Goal: Navigation & Orientation: Understand site structure

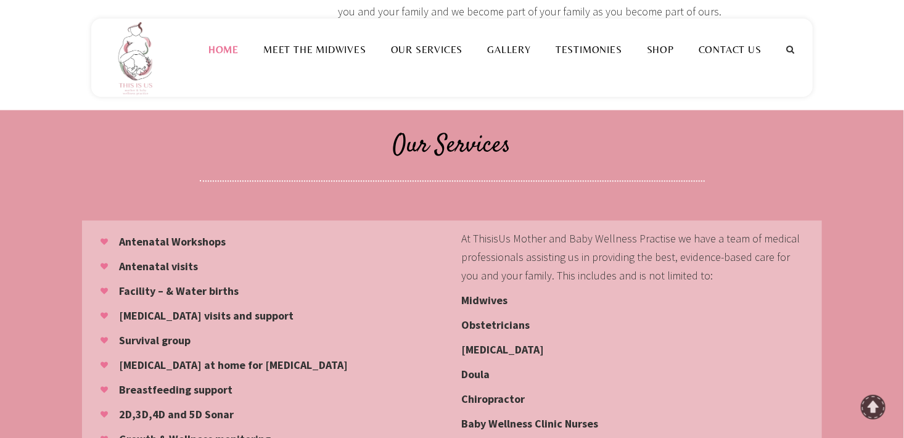
scroll to position [802, 0]
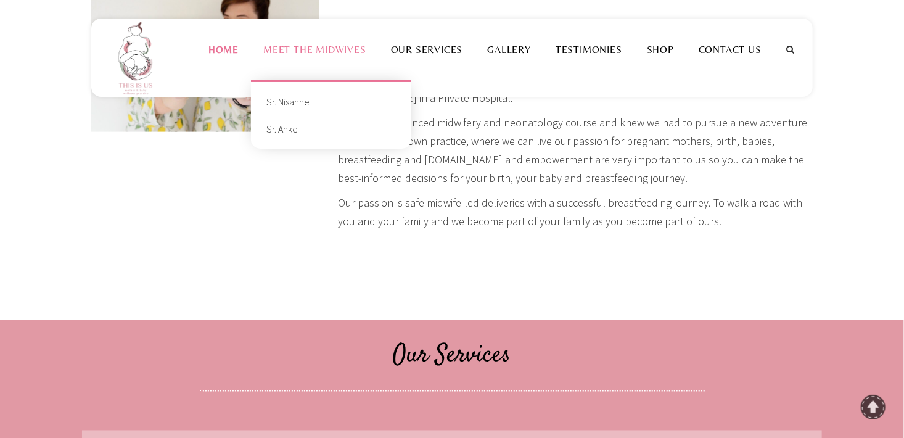
click at [339, 54] on link "Meet the Midwives" at bounding box center [315, 50] width 128 height 12
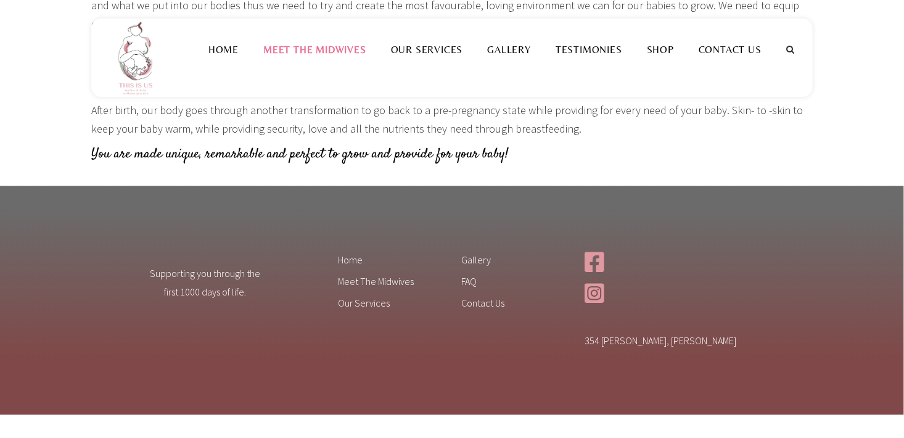
scroll to position [1481, 0]
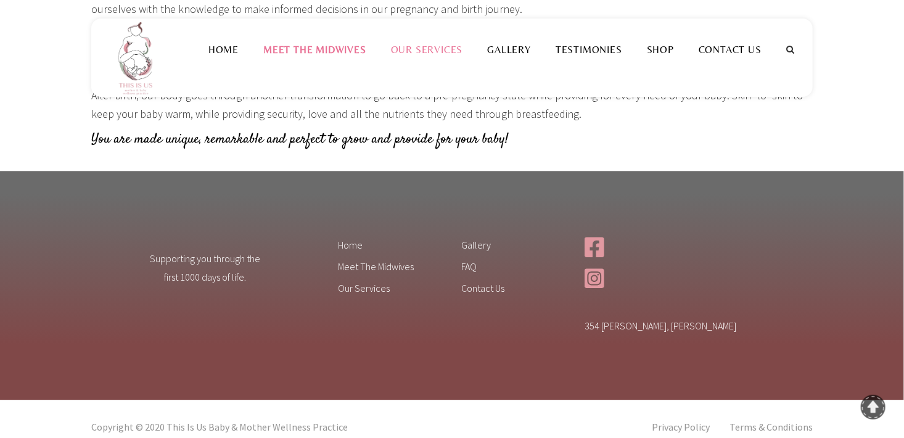
click at [451, 55] on link "Our Services" at bounding box center [427, 50] width 97 height 12
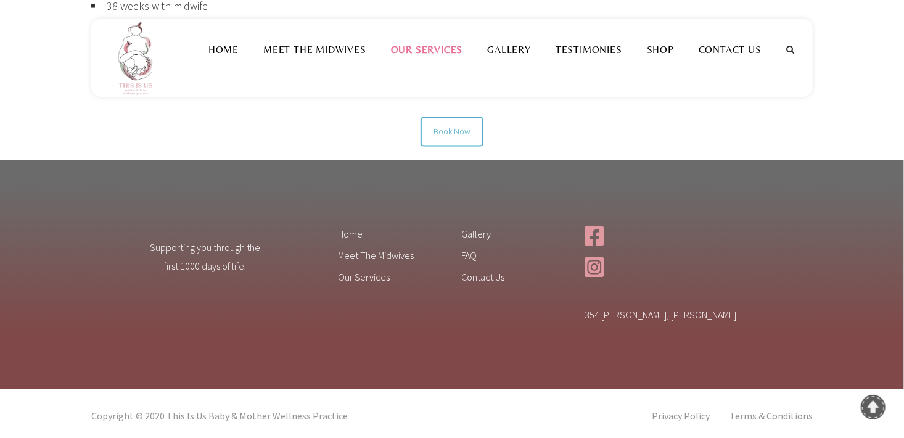
scroll to position [1086, 0]
click at [504, 52] on link "Gallery" at bounding box center [509, 50] width 68 height 12
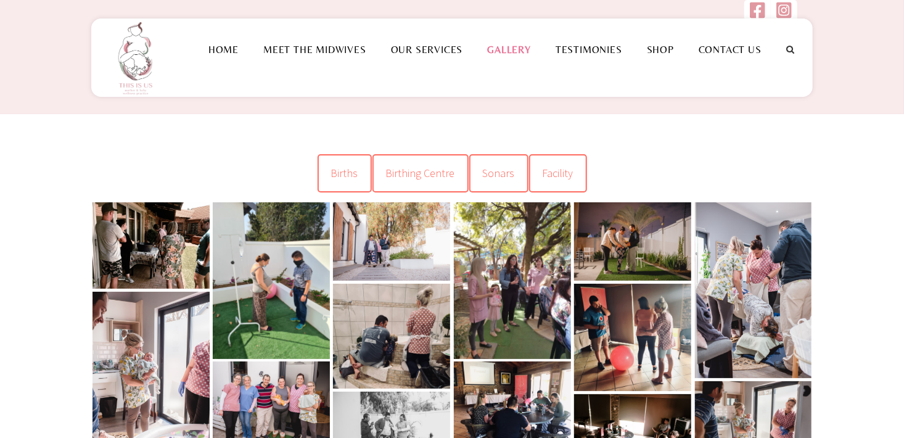
scroll to position [62, 0]
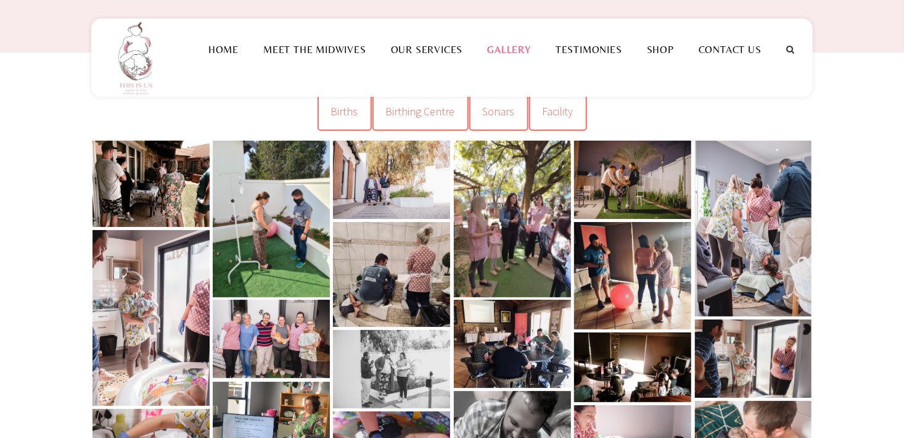
click at [154, 179] on link at bounding box center [151, 184] width 117 height 86
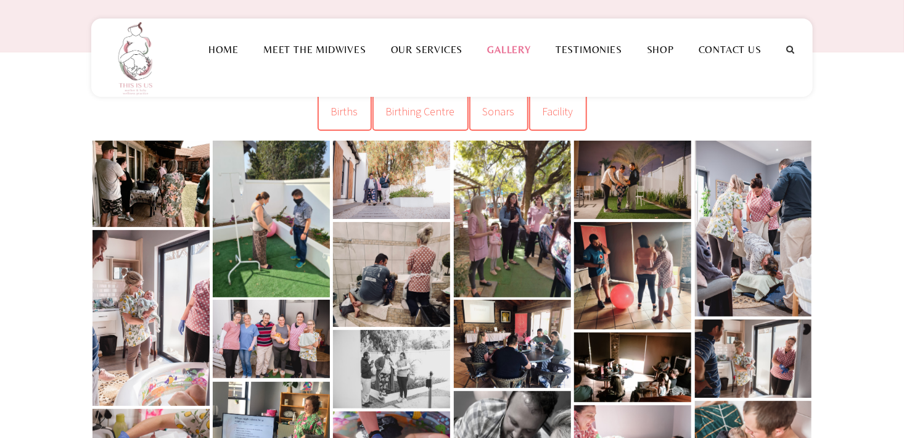
click at [276, 260] on link at bounding box center [271, 219] width 117 height 157
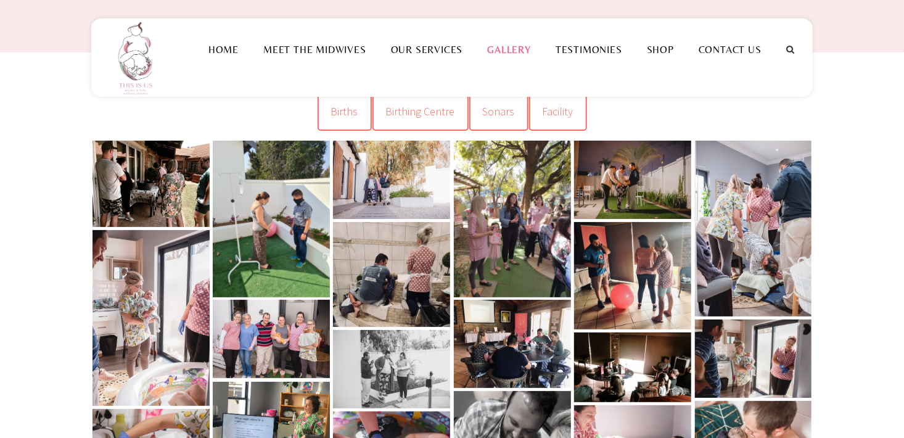
click at [401, 185] on link at bounding box center [391, 180] width 117 height 78
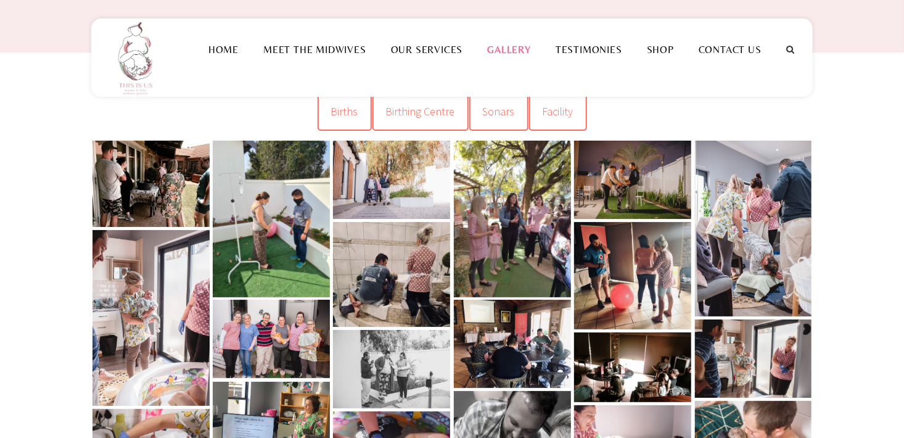
click at [509, 224] on link at bounding box center [512, 219] width 117 height 157
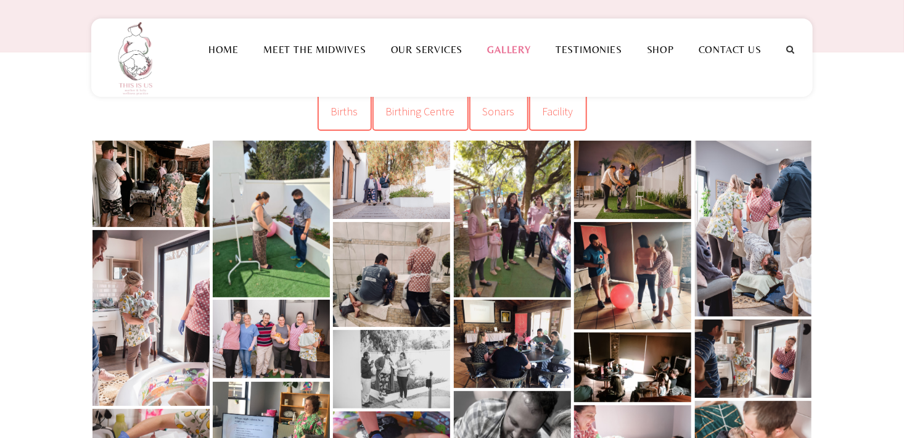
click at [618, 178] on link at bounding box center [632, 180] width 117 height 78
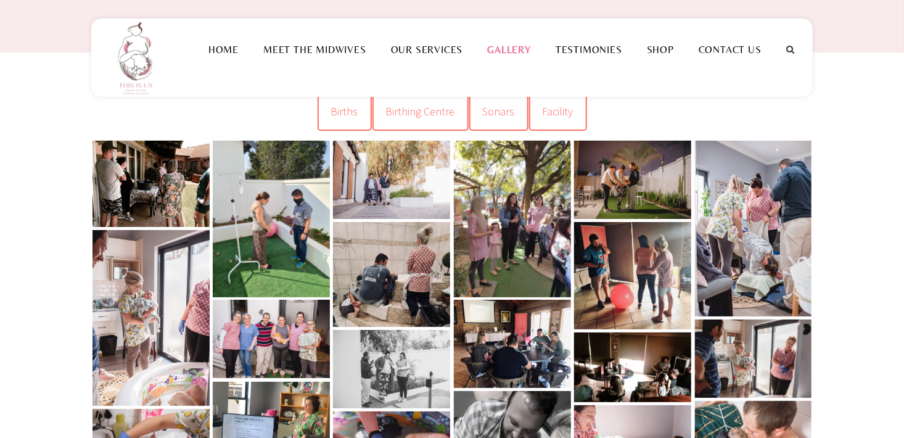
click at [783, 255] on link at bounding box center [753, 229] width 117 height 176
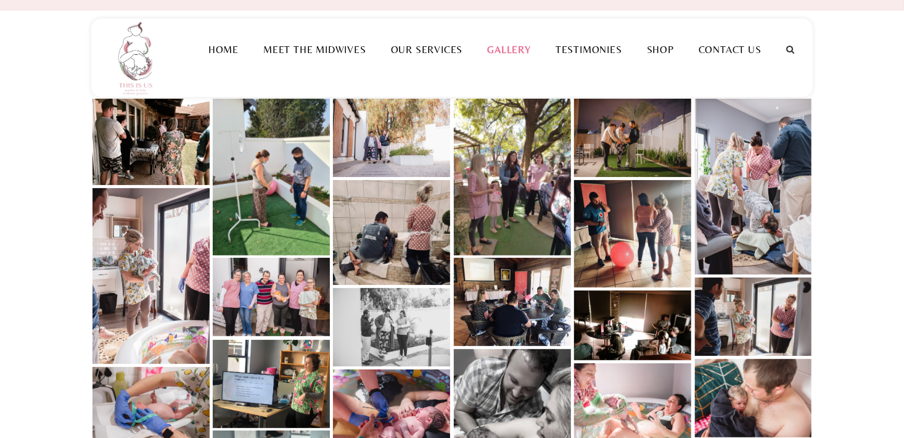
scroll to position [123, 0]
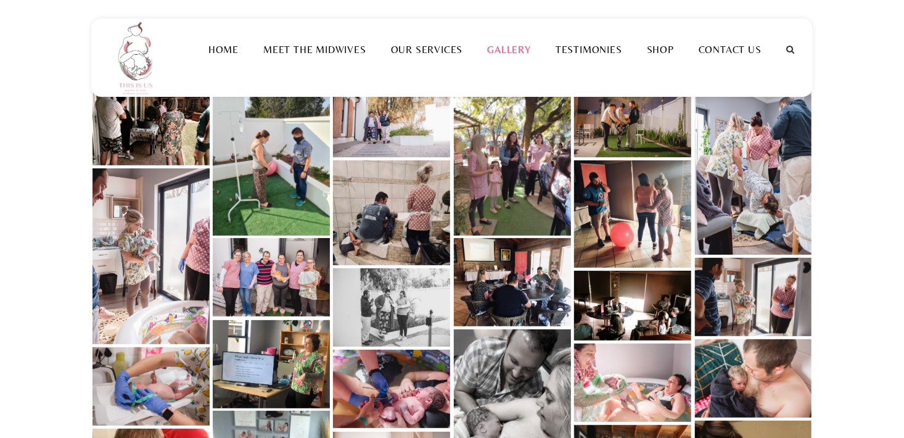
click at [627, 234] on link at bounding box center [632, 213] width 117 height 107
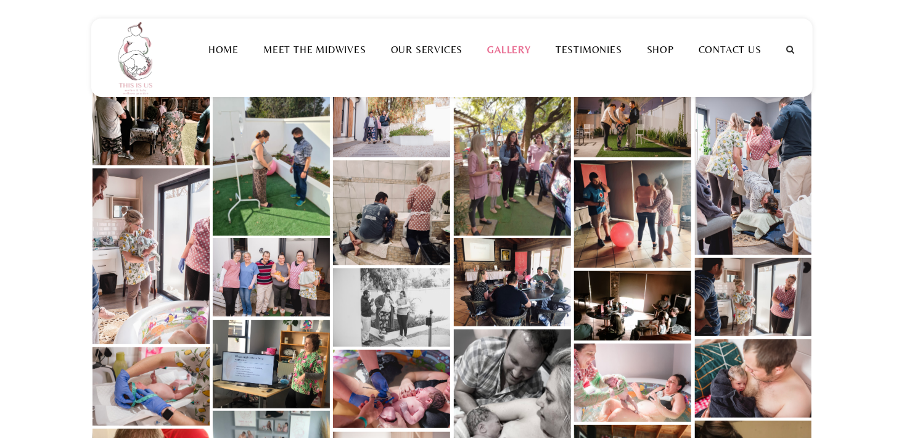
click at [279, 274] on link at bounding box center [271, 277] width 117 height 78
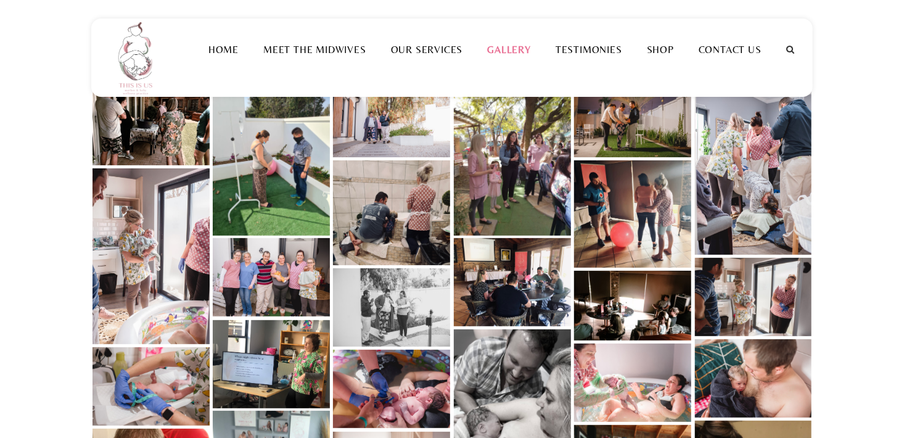
click at [152, 266] on link at bounding box center [151, 256] width 117 height 176
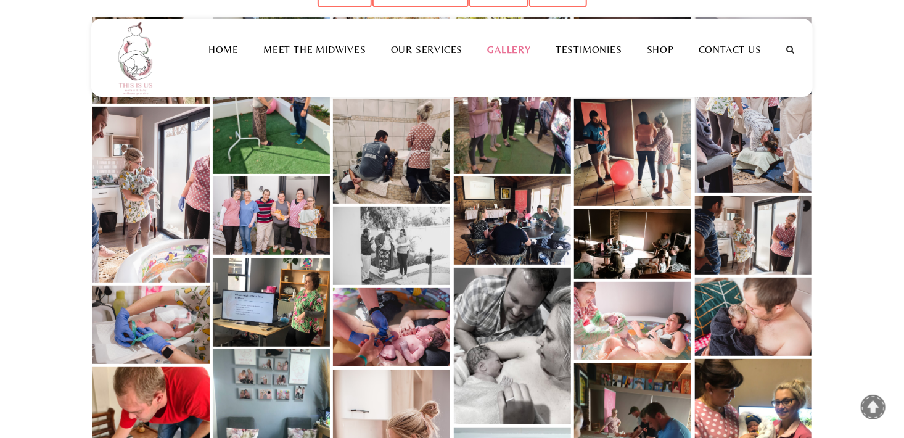
scroll to position [247, 0]
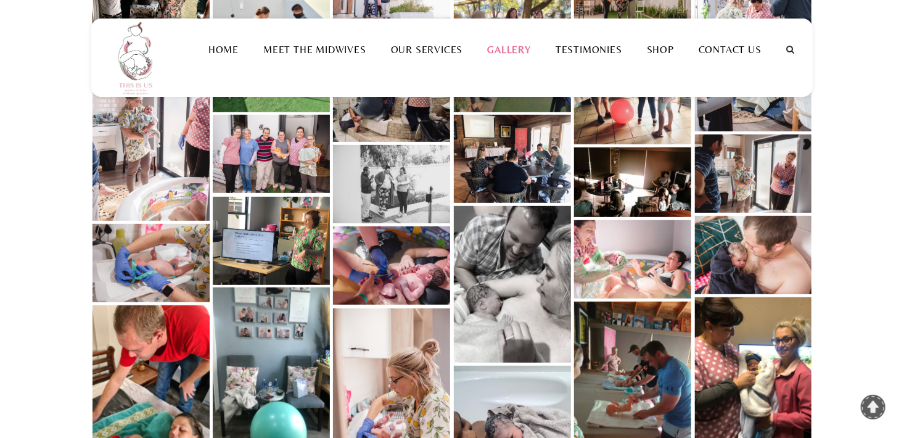
click at [634, 194] on link at bounding box center [632, 182] width 117 height 70
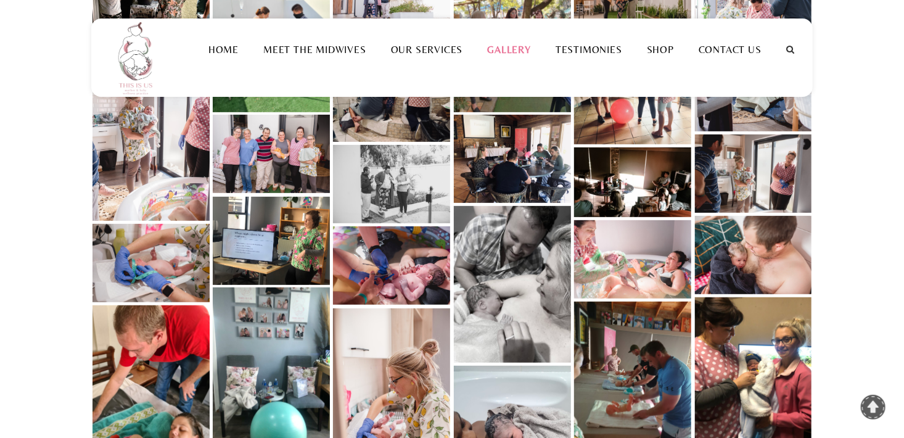
click at [523, 170] on link at bounding box center [512, 159] width 117 height 88
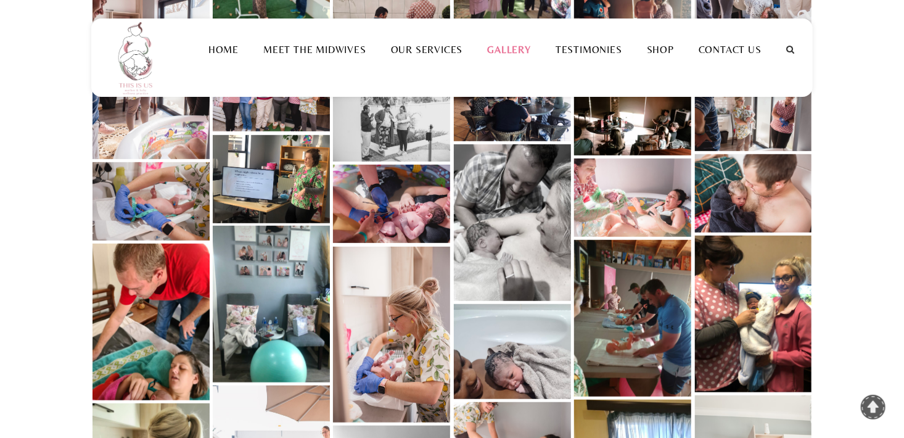
scroll to position [370, 0]
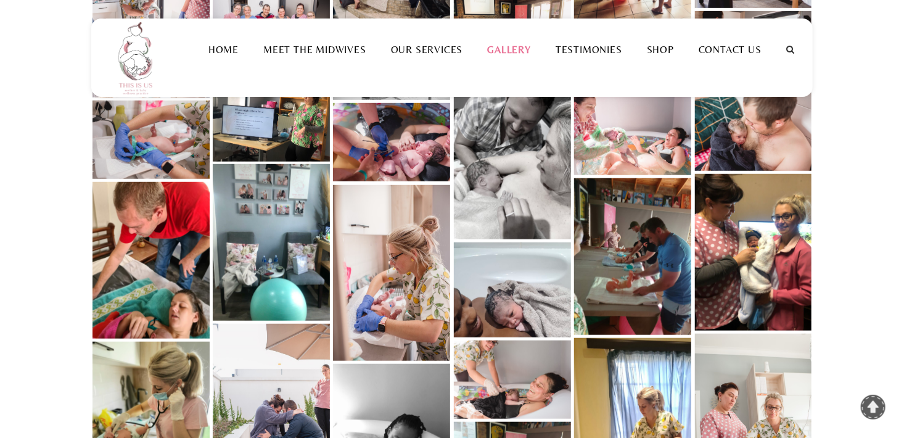
click at [264, 127] on link at bounding box center [271, 117] width 117 height 88
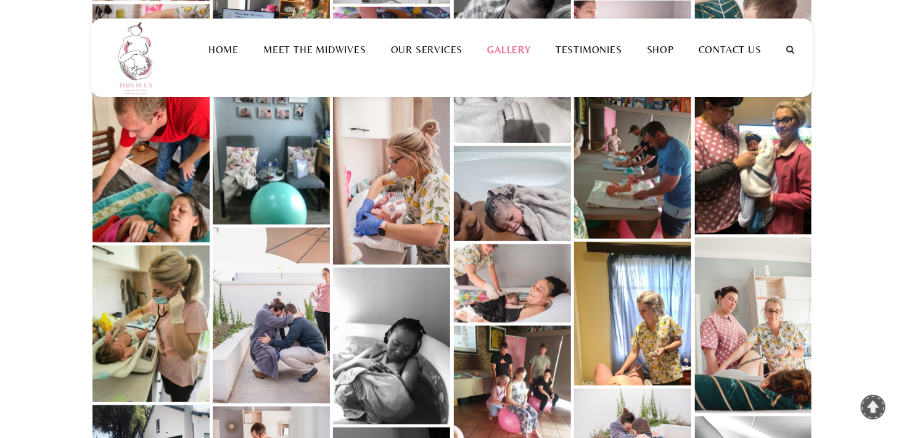
scroll to position [494, 0]
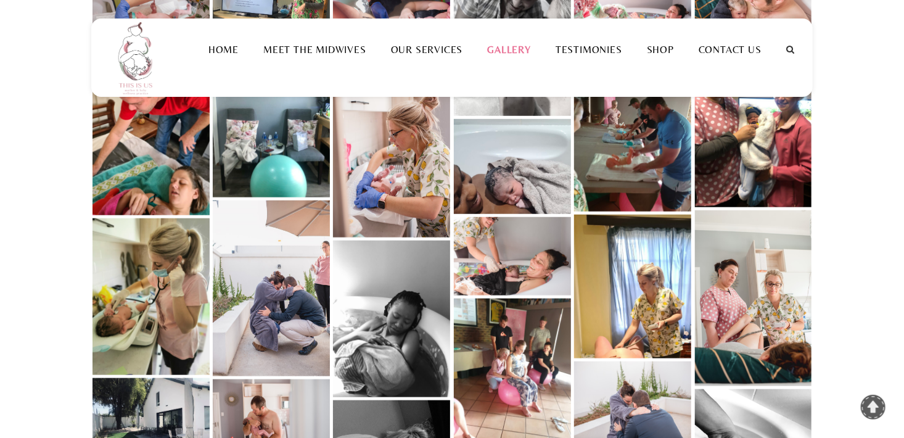
click at [262, 146] on link at bounding box center [271, 119] width 117 height 157
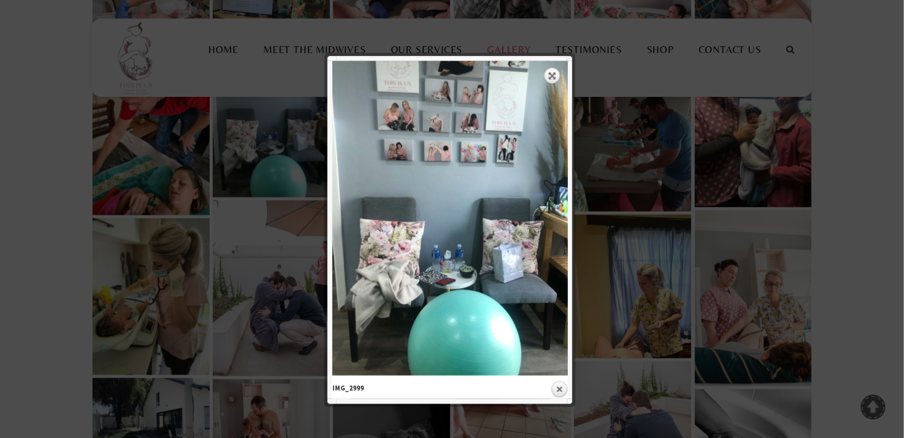
click at [101, 169] on div at bounding box center [452, 443] width 904 height 1874
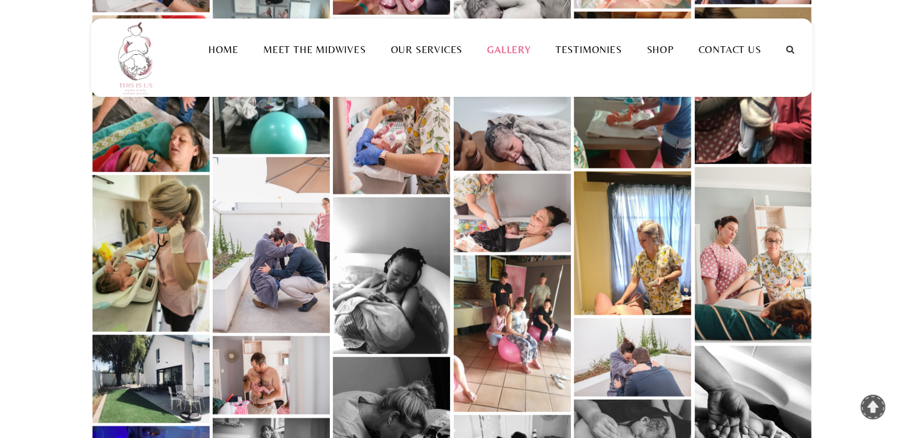
scroll to position [617, 0]
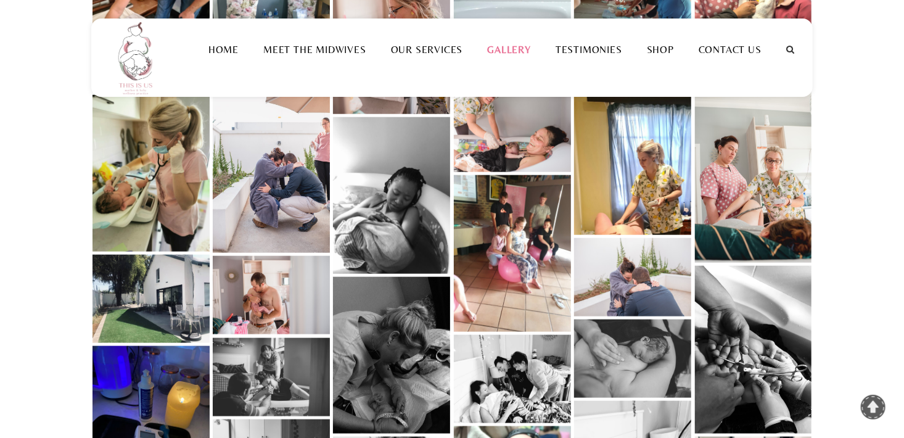
click at [634, 201] on link at bounding box center [632, 163] width 117 height 144
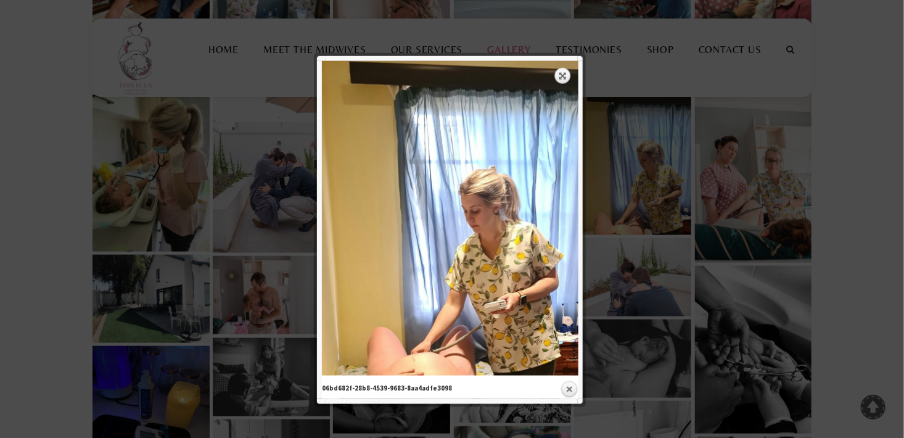
click at [860, 248] on div at bounding box center [452, 320] width 904 height 1874
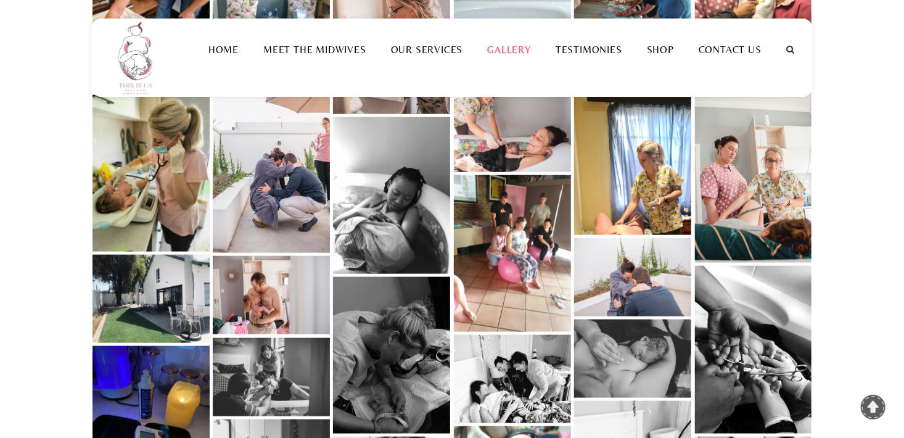
click at [281, 288] on link at bounding box center [271, 295] width 117 height 78
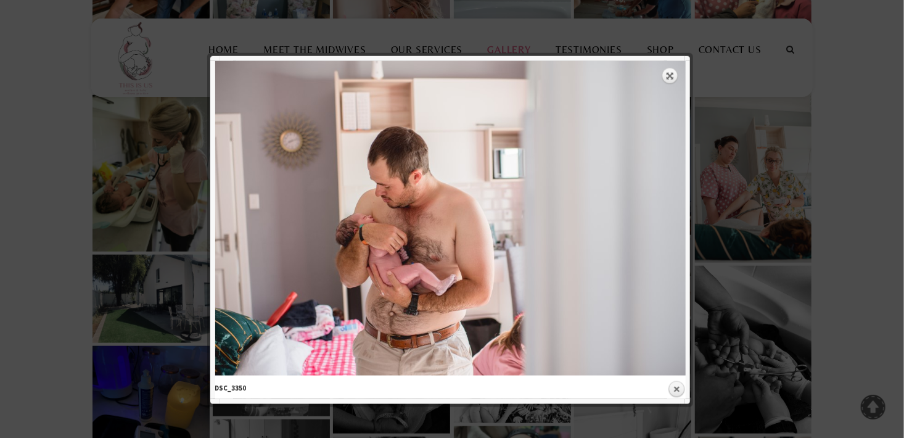
click at [75, 248] on div at bounding box center [452, 320] width 904 height 1874
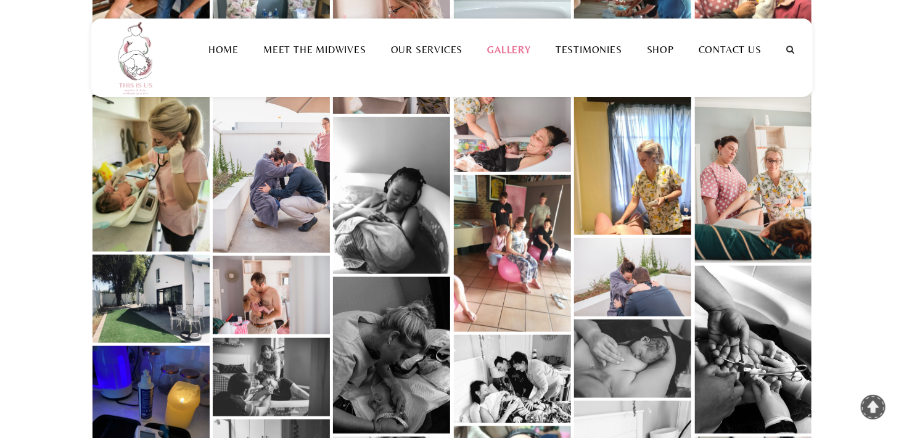
click at [536, 273] on link at bounding box center [512, 253] width 117 height 157
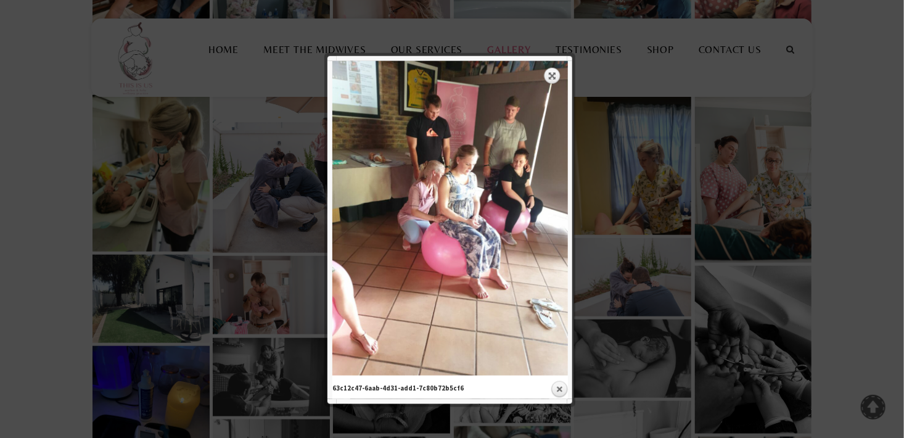
click at [872, 271] on div at bounding box center [452, 320] width 904 height 1874
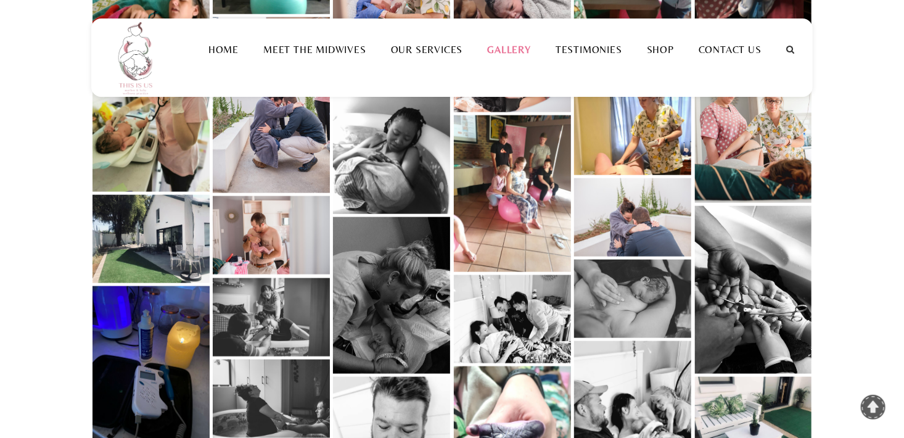
scroll to position [555, 0]
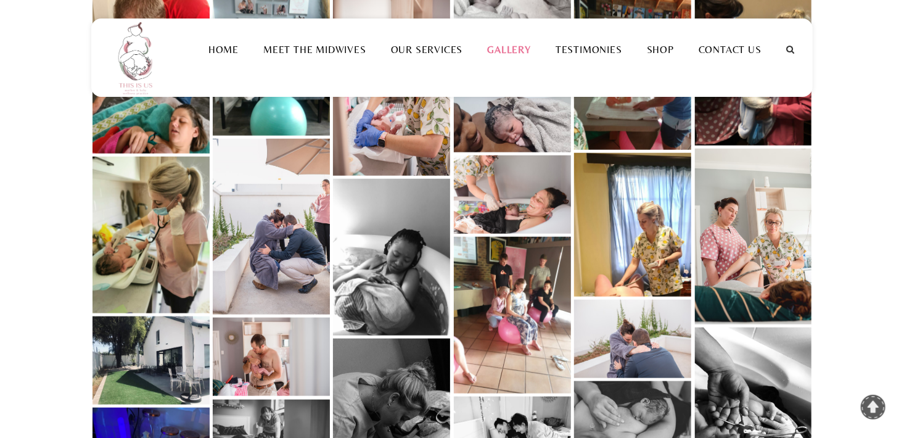
click at [771, 257] on link at bounding box center [753, 237] width 117 height 176
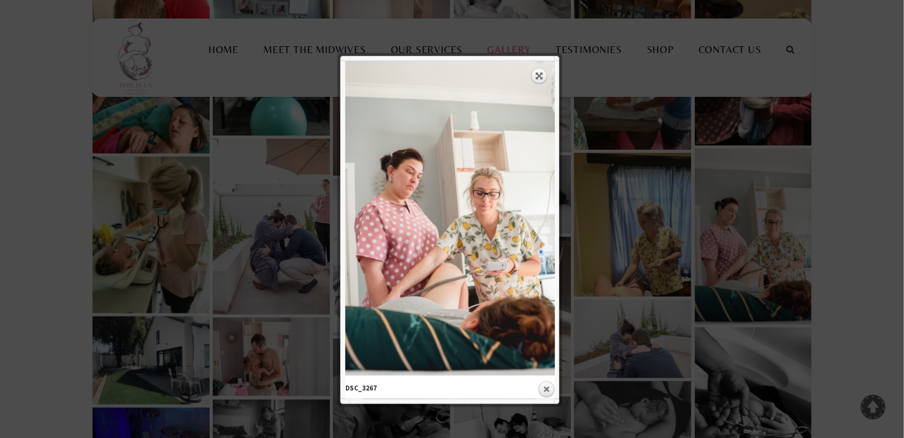
click at [845, 293] on div at bounding box center [452, 382] width 904 height 1874
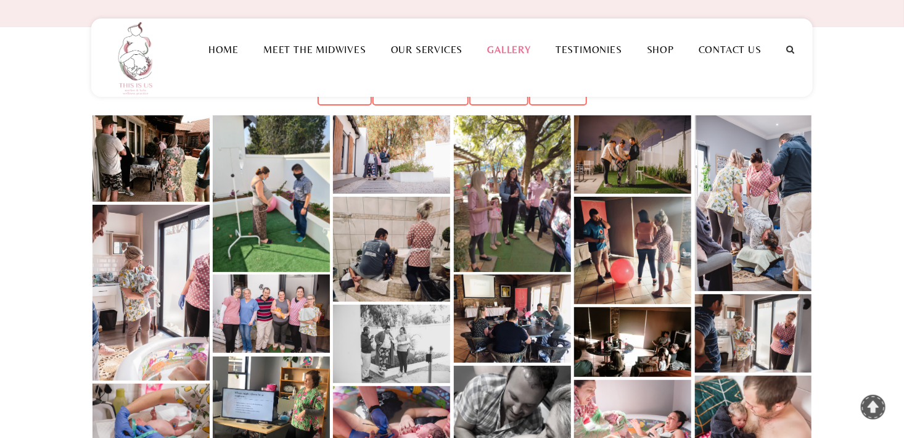
scroll to position [0, 0]
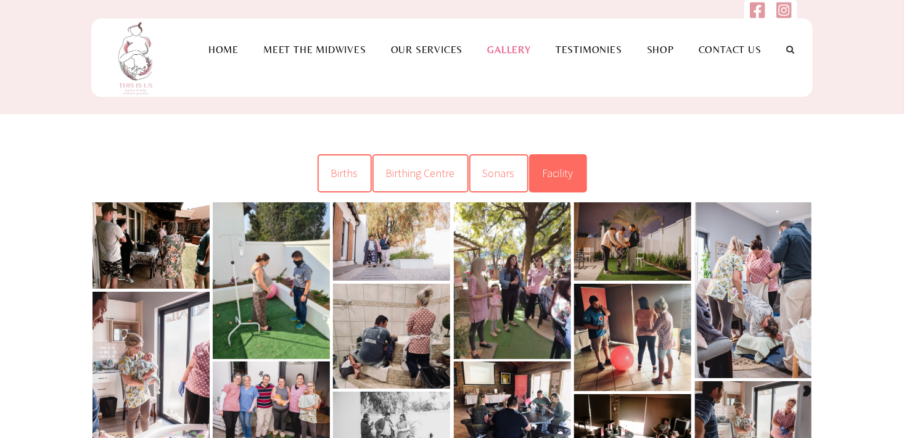
drag, startPoint x: 571, startPoint y: 177, endPoint x: 577, endPoint y: 180, distance: 6.9
click at [571, 177] on link "Facility" at bounding box center [558, 173] width 58 height 38
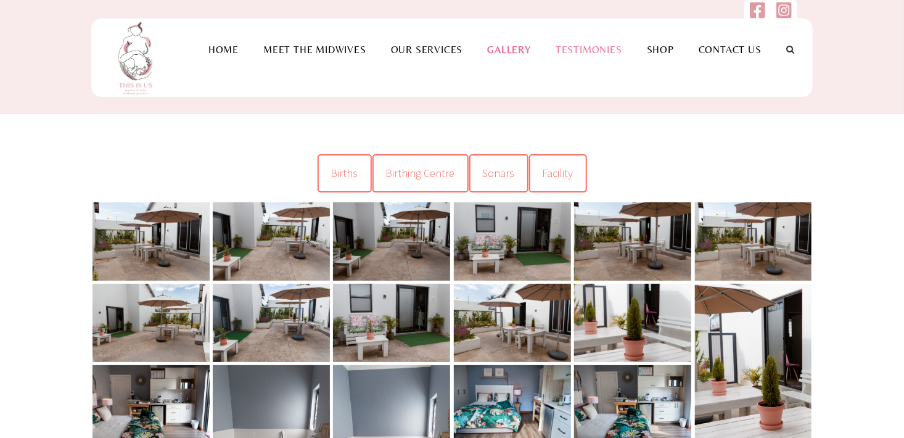
click at [589, 54] on link "Testimonies" at bounding box center [589, 50] width 91 height 12
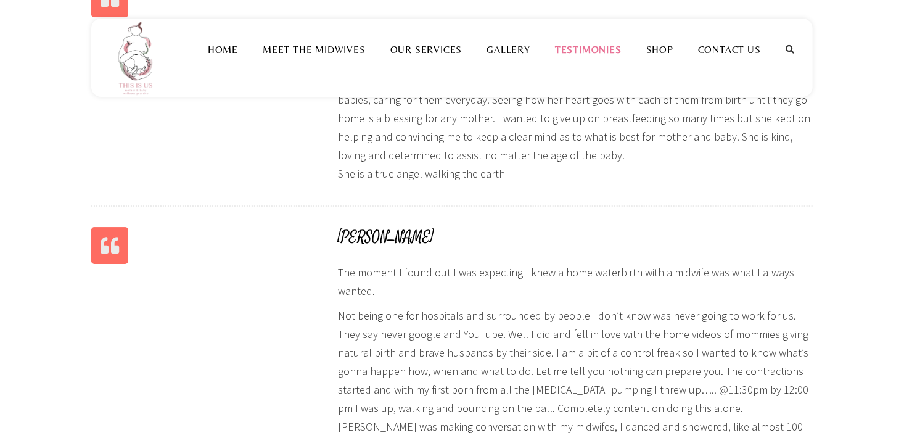
scroll to position [2159, 0]
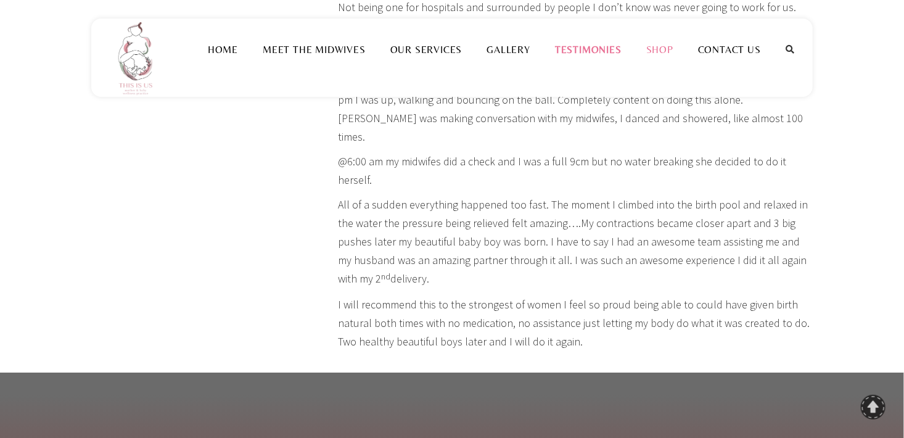
click at [662, 52] on link "Shop" at bounding box center [660, 50] width 52 height 12
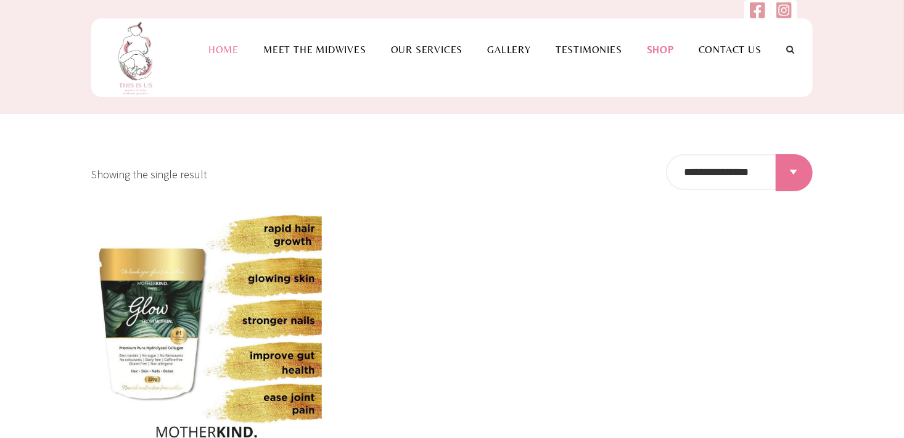
click at [233, 56] on li "Home" at bounding box center [223, 50] width 55 height 62
click at [223, 56] on li "Home" at bounding box center [223, 50] width 55 height 62
click at [223, 48] on link "Home" at bounding box center [223, 50] width 55 height 12
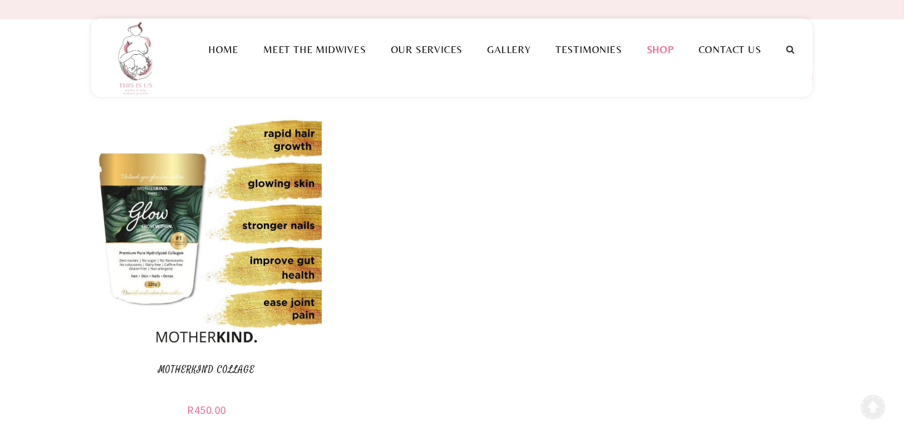
scroll to position [247, 0]
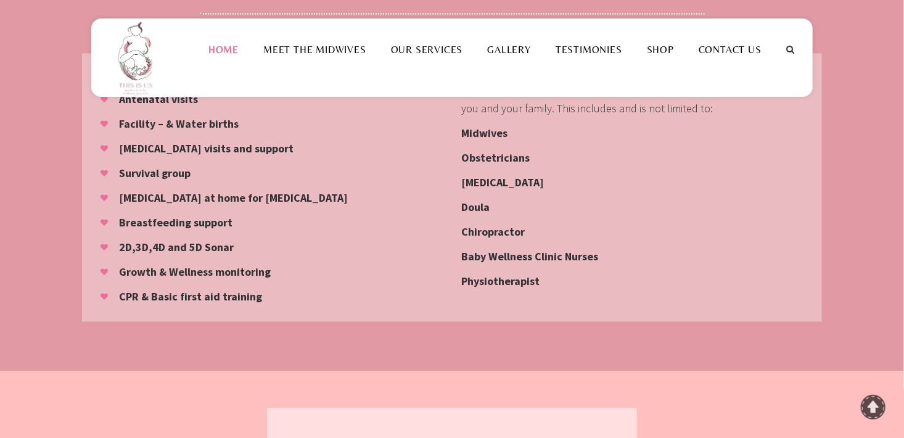
scroll to position [1172, 0]
